Goal: Task Accomplishment & Management: Use online tool/utility

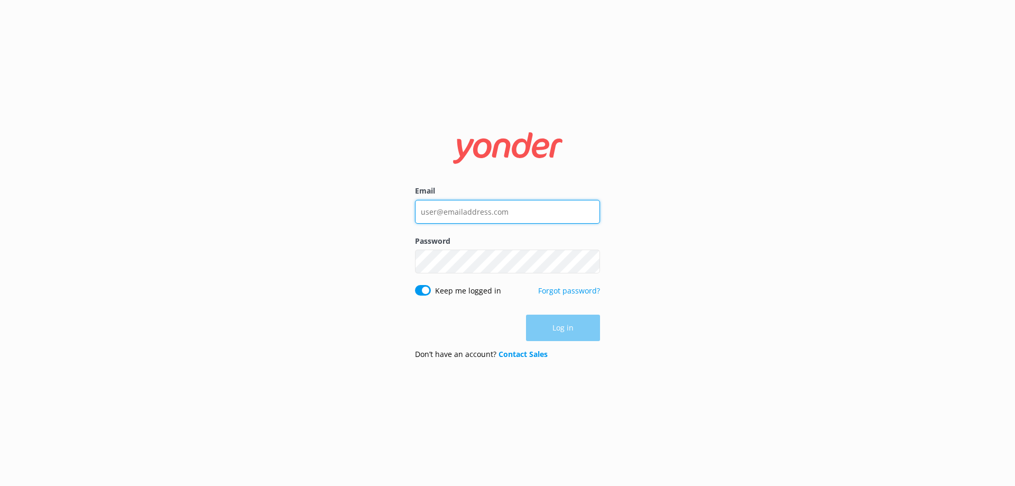
type input "[EMAIL_ADDRESS][DOMAIN_NAME]"
click at [561, 327] on div "Log in" at bounding box center [507, 328] width 185 height 26
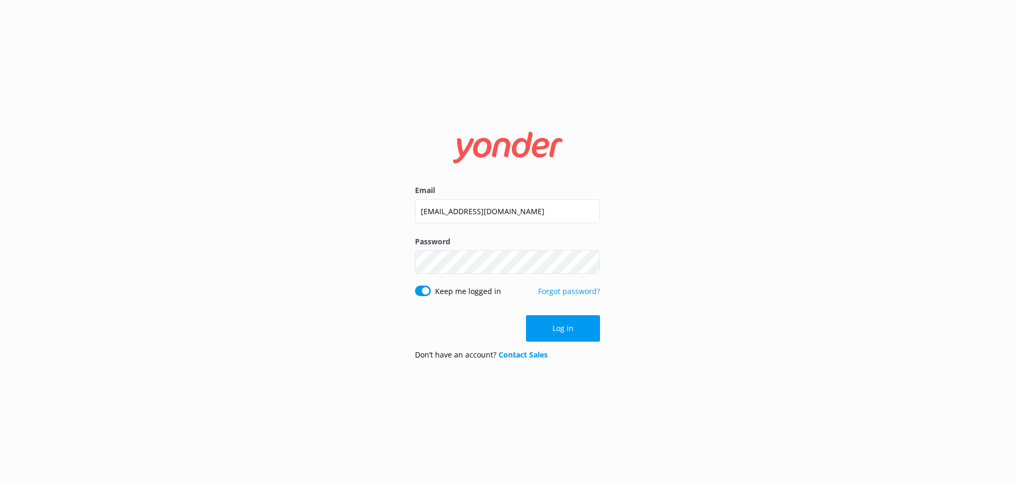
click at [561, 327] on button "Log in" at bounding box center [563, 328] width 74 height 26
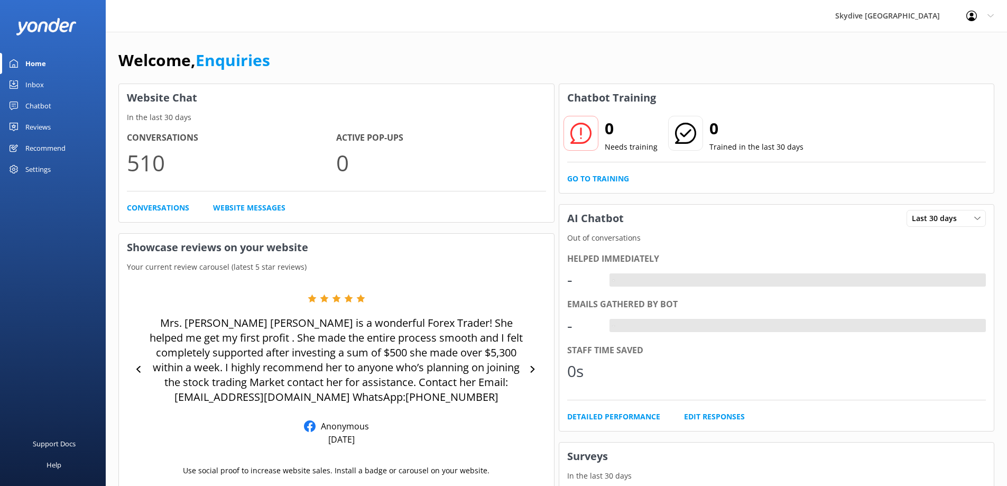
click at [41, 83] on div "Inbox" at bounding box center [34, 84] width 19 height 21
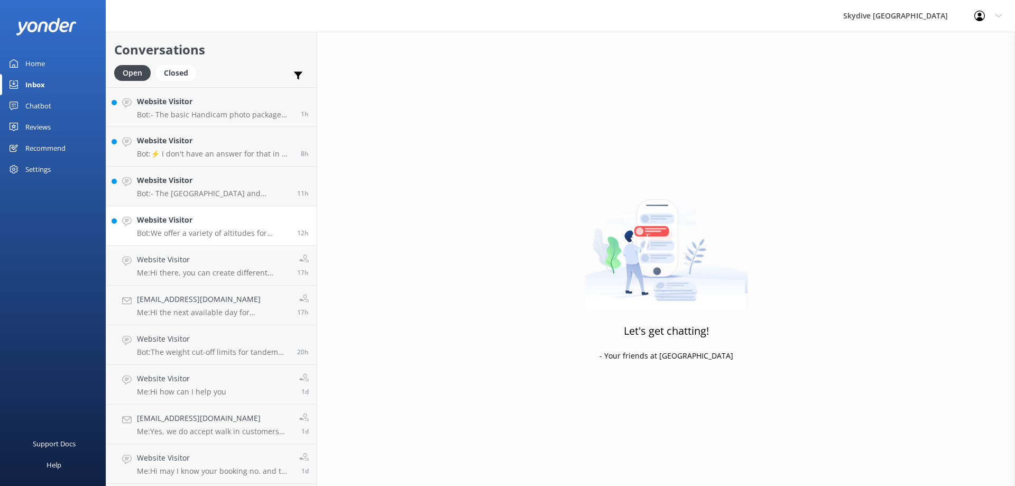
click at [211, 229] on p "Bot: We offer a variety of altitudes for skydiving, with all dropzones providin…" at bounding box center [213, 233] width 152 height 10
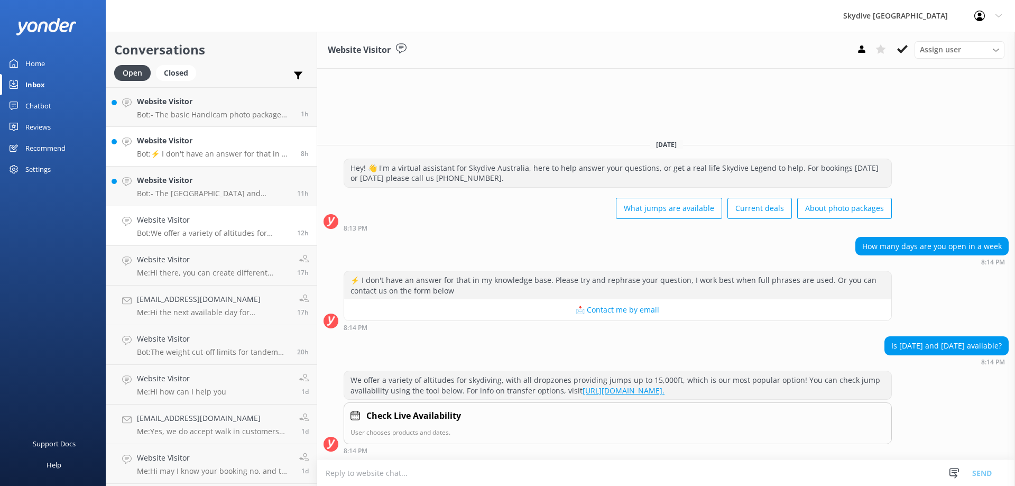
click at [223, 163] on link "Website Visitor Bot: ⚡ I don't have an answer for that in my knowledge base. Pl…" at bounding box center [211, 147] width 210 height 40
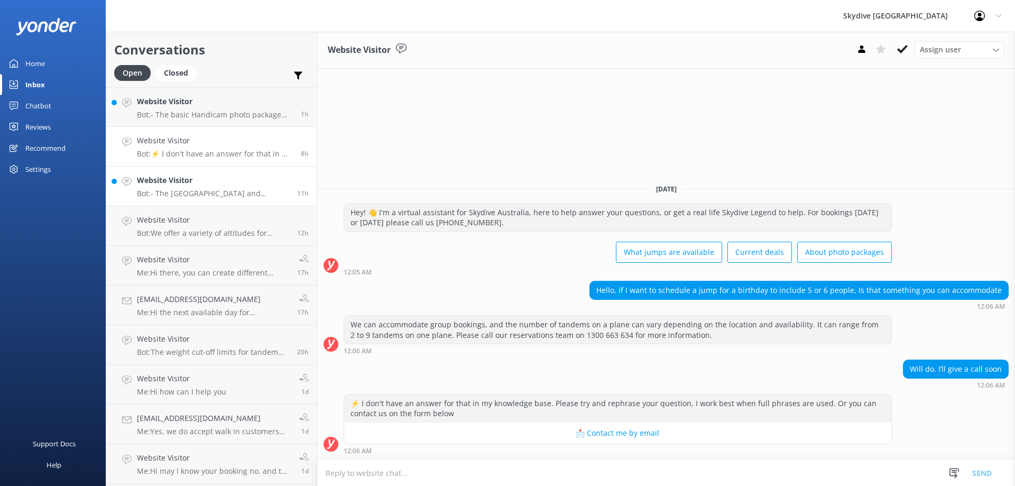
click at [208, 185] on h4 "Website Visitor" at bounding box center [213, 180] width 152 height 12
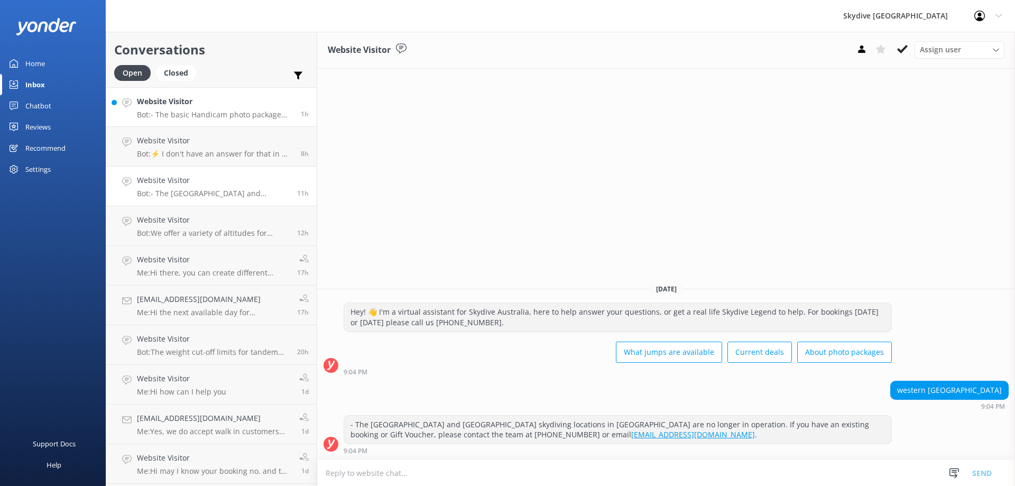
click at [236, 115] on p "Bot: - The basic Handicam photo package costs $129 per person and includes phot…" at bounding box center [215, 115] width 156 height 10
